Goal: Obtain resource: Obtain resource

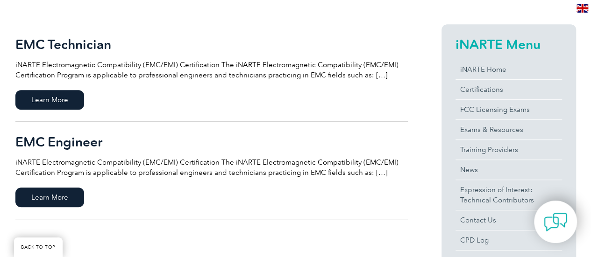
scroll to position [214, 0]
click at [30, 194] on span "Learn More" at bounding box center [49, 197] width 69 height 20
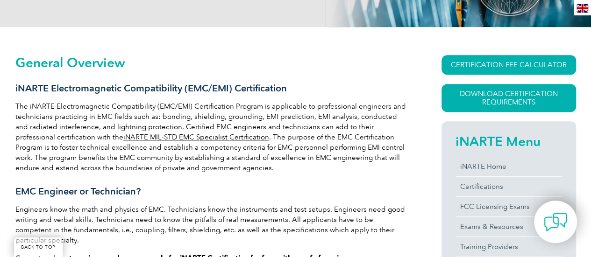
scroll to position [182, 0]
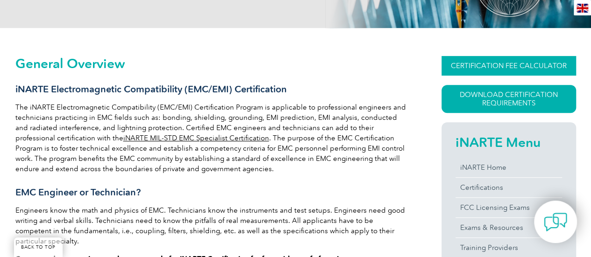
click at [503, 62] on link "CERTIFICATION FEE CALCULATOR" at bounding box center [508, 66] width 134 height 20
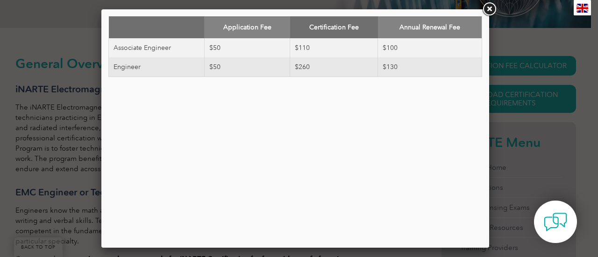
click at [488, 11] on link at bounding box center [488, 9] width 17 height 17
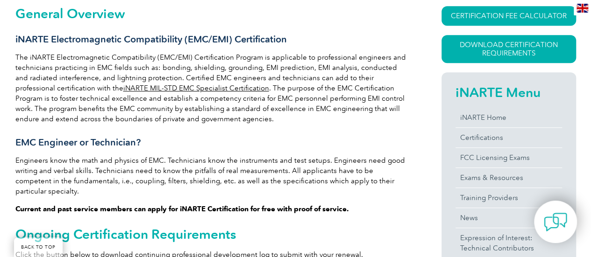
scroll to position [231, 0]
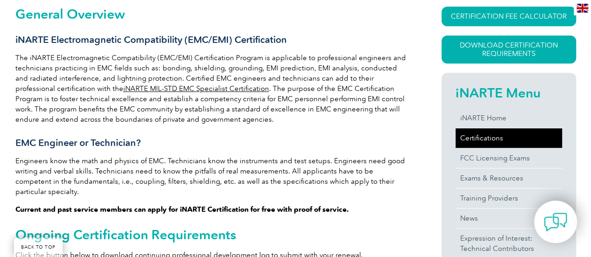
click at [471, 140] on link "Certifications" at bounding box center [508, 138] width 106 height 20
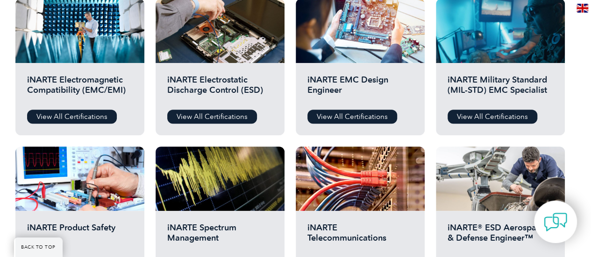
scroll to position [362, 0]
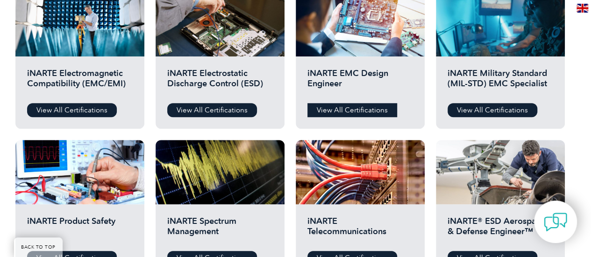
click at [346, 103] on link "View All Certifications" at bounding box center [352, 110] width 90 height 14
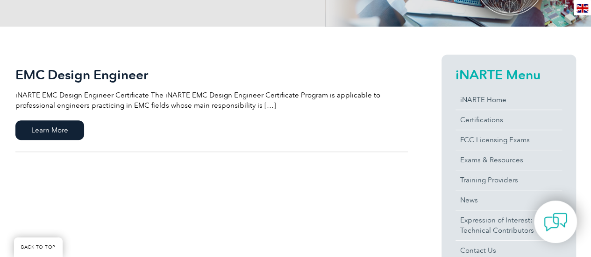
scroll to position [204, 0]
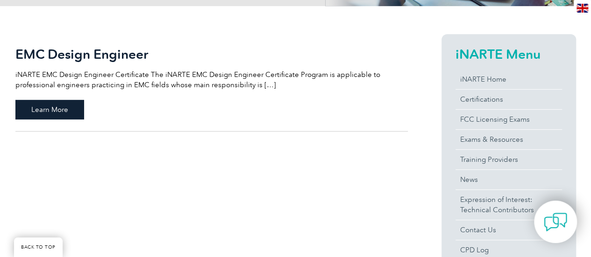
click at [56, 110] on span "Learn More" at bounding box center [49, 110] width 69 height 20
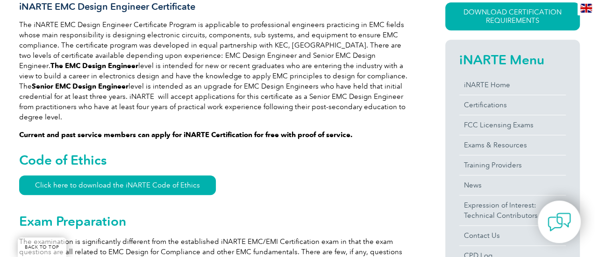
scroll to position [216, 0]
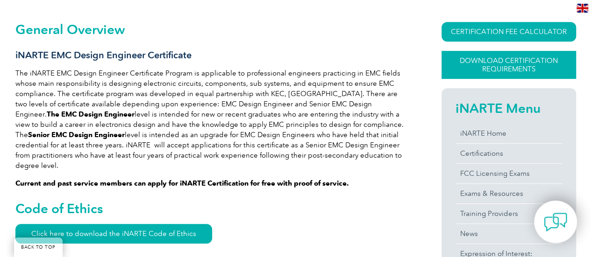
click at [505, 68] on link "Download Certification Requirements" at bounding box center [508, 65] width 134 height 28
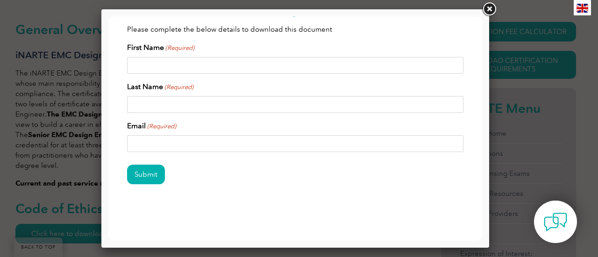
scroll to position [0, 0]
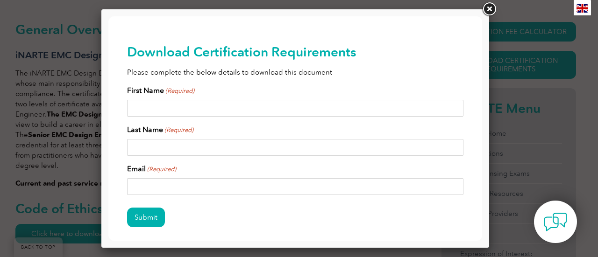
click at [487, 12] on link at bounding box center [488, 9] width 17 height 17
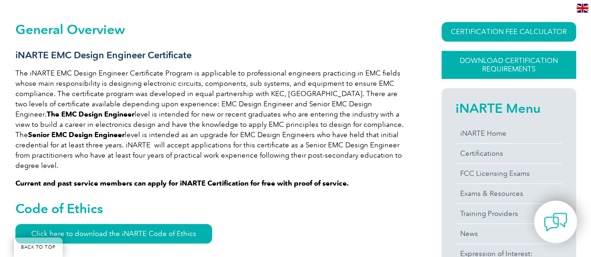
click at [497, 75] on link "Download Certification Requirements" at bounding box center [508, 65] width 134 height 28
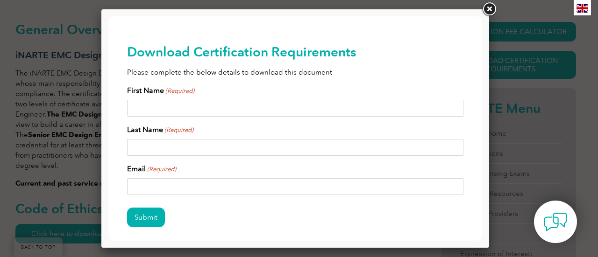
click at [235, 105] on input "First Name (Required)" at bounding box center [295, 108] width 336 height 17
type input "SUBRAMANIAN"
click at [176, 142] on input "Last Name (Required)" at bounding box center [295, 147] width 336 height 17
type input "ULAGANATHAN"
click at [190, 111] on input "SUBRAMANIAN" at bounding box center [295, 108] width 336 height 17
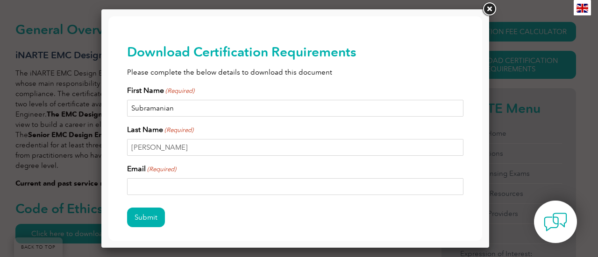
type input "Subramanian"
click at [143, 193] on input "Email (Required)" at bounding box center [295, 186] width 336 height 17
type input "subramanianu92@gmail.com"
click at [142, 214] on input "Submit" at bounding box center [146, 218] width 38 height 20
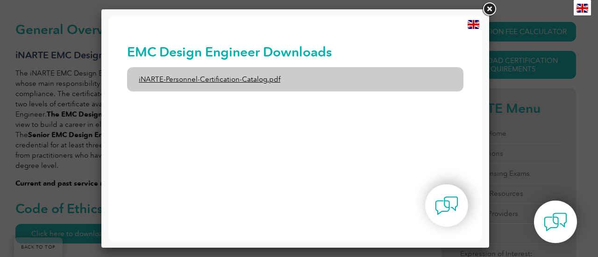
click at [264, 81] on link "iNARTE-Personnel-Certification-Catalog.pdf" at bounding box center [295, 79] width 336 height 24
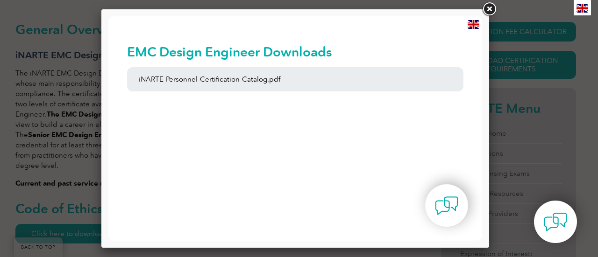
click at [488, 10] on link at bounding box center [488, 9] width 17 height 17
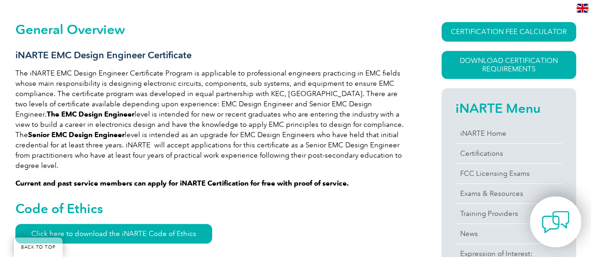
click at [558, 221] on img at bounding box center [555, 222] width 28 height 28
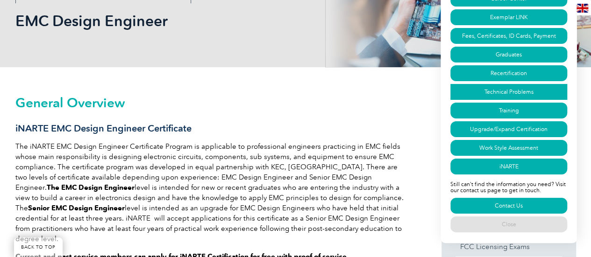
scroll to position [140, 0]
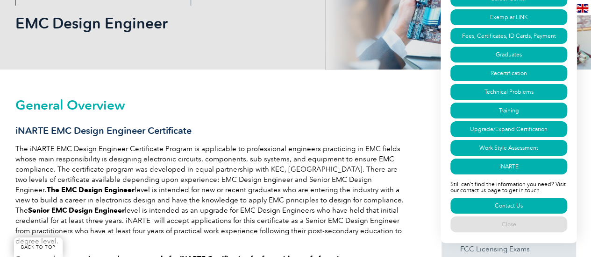
click at [526, 84] on link "Technical Problems" at bounding box center [508, 92] width 117 height 16
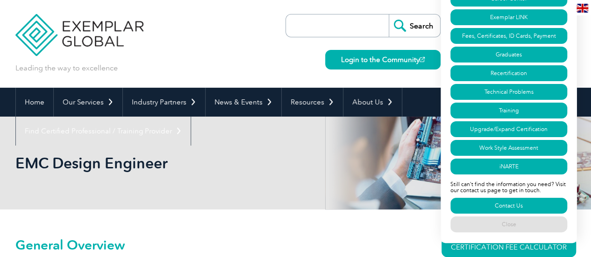
click at [276, 50] on div "Leading the way to excellence Search" at bounding box center [295, 44] width 560 height 88
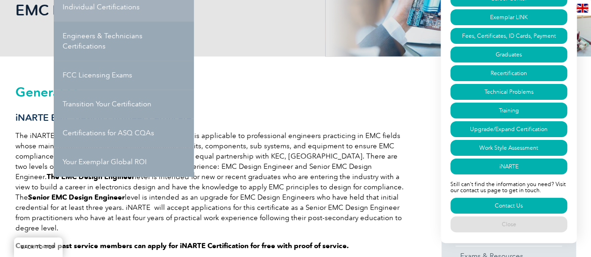
scroll to position [154, 0]
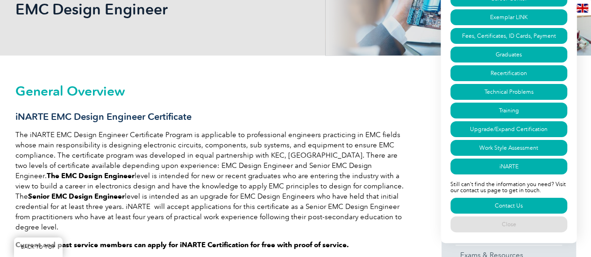
click at [273, 94] on h2 "General Overview" at bounding box center [211, 91] width 392 height 15
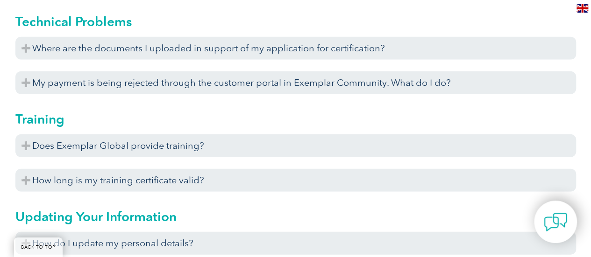
scroll to position [3078, 0]
